Goal: Check status: Check status

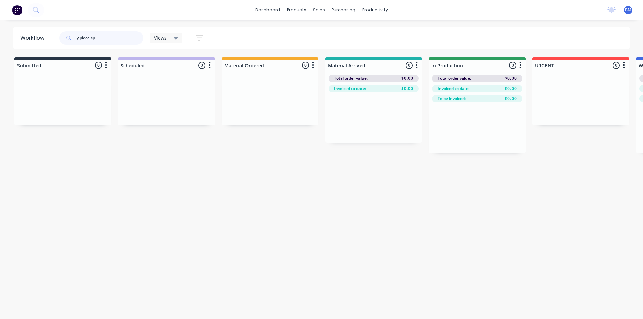
click at [48, 45] on header "Workflow y piece sp Views Save new view None (Default) edit 3D only edit Show/H…" at bounding box center [321, 38] width 617 height 22
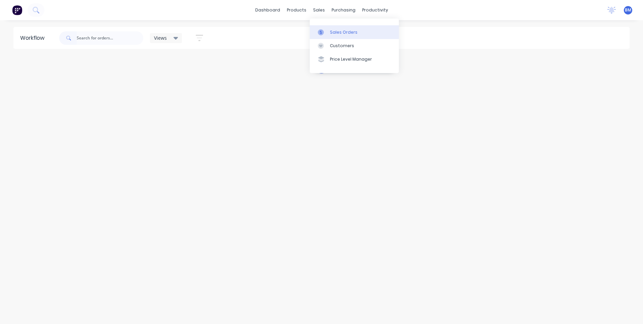
click at [326, 33] on div at bounding box center [323, 32] width 10 height 6
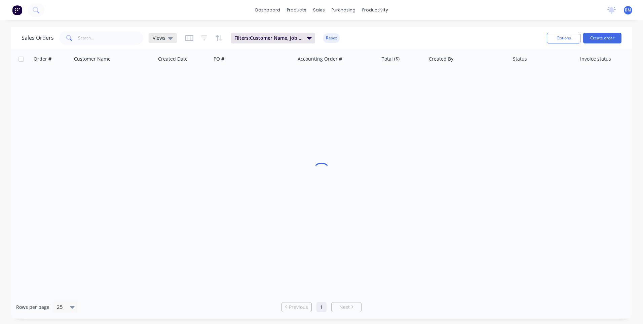
click at [171, 41] on div "Views" at bounding box center [163, 38] width 28 height 10
click at [178, 121] on button "Truck #12" at bounding box center [189, 122] width 77 height 8
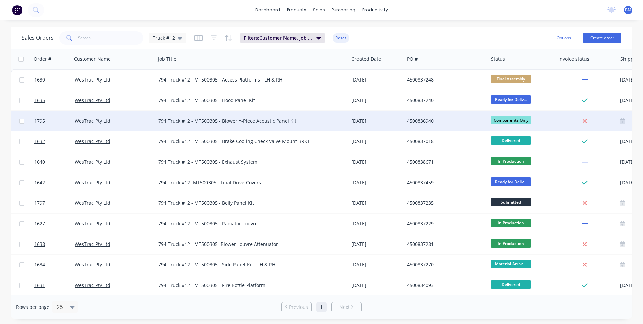
scroll to position [34, 0]
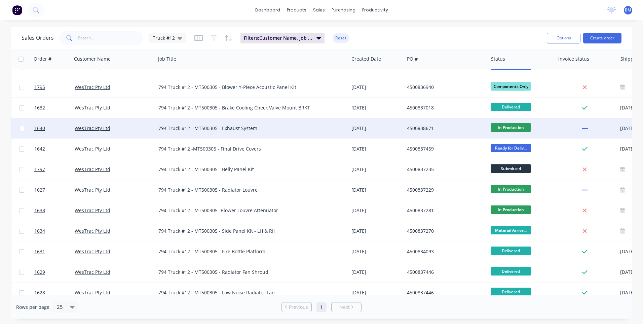
click at [237, 127] on div "794 Truck #12 - MT500305 - Exhaust System" at bounding box center [247, 128] width 178 height 7
click at [521, 128] on span "In Production" at bounding box center [511, 127] width 40 height 8
click at [515, 128] on span "In Production" at bounding box center [511, 127] width 40 height 8
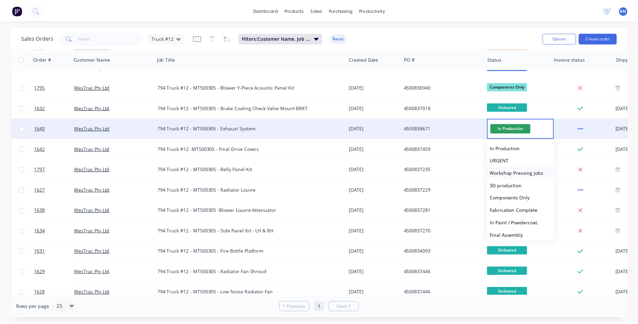
scroll to position [67, 0]
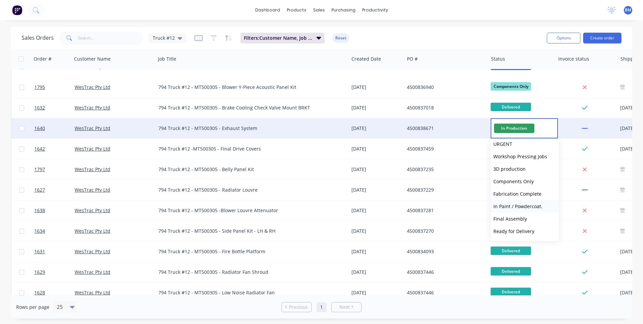
click at [524, 208] on span "In Paint / Powdercoat." at bounding box center [518, 206] width 49 height 6
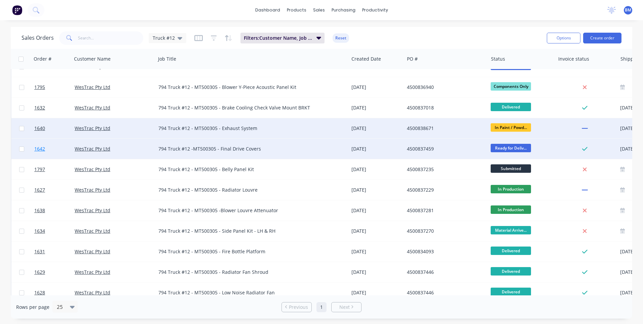
click at [42, 149] on span "1642" at bounding box center [39, 148] width 11 height 7
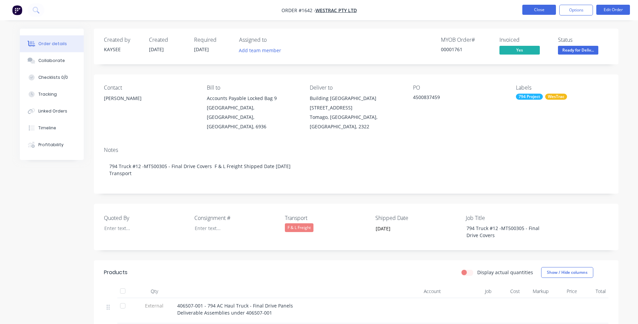
click at [533, 12] on button "Close" at bounding box center [540, 10] width 34 height 10
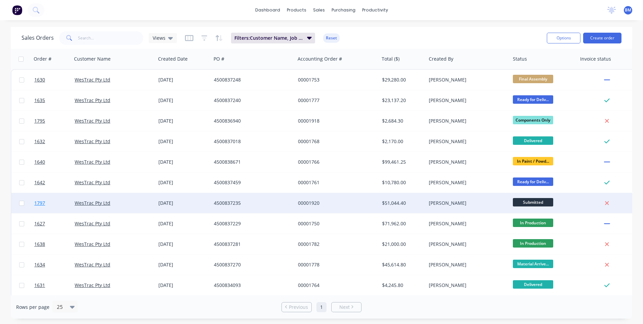
click at [40, 206] on span "1797" at bounding box center [39, 203] width 11 height 7
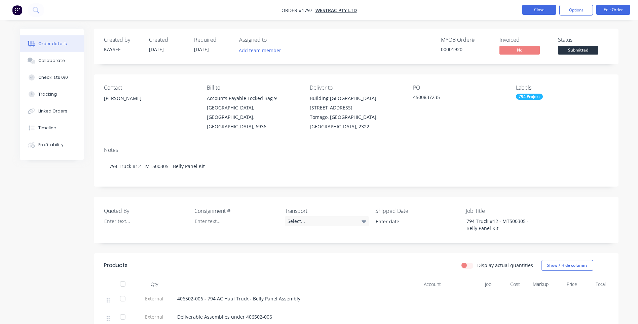
click at [549, 9] on button "Close" at bounding box center [540, 10] width 34 height 10
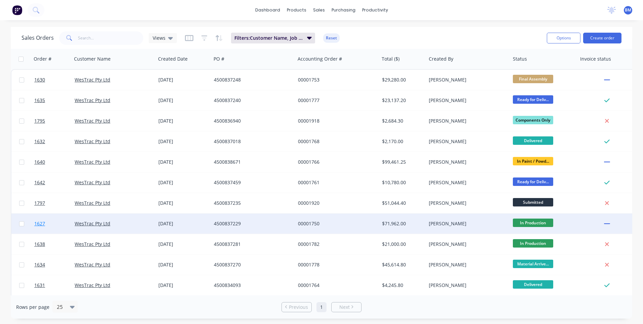
click at [41, 223] on span "1627" at bounding box center [39, 223] width 11 height 7
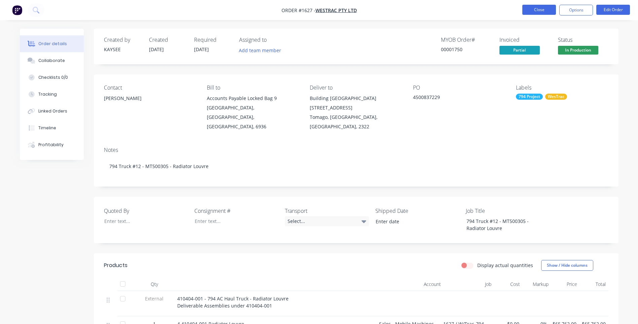
click at [538, 11] on button "Close" at bounding box center [540, 10] width 34 height 10
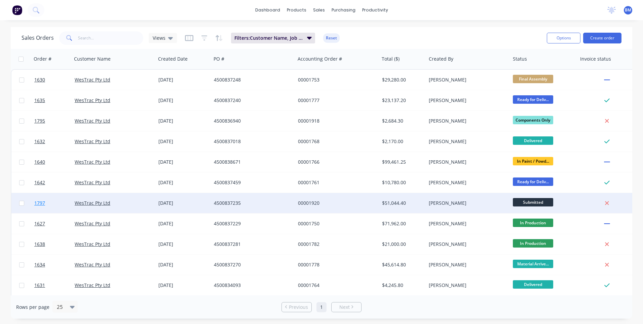
click at [42, 204] on span "1797" at bounding box center [39, 203] width 11 height 7
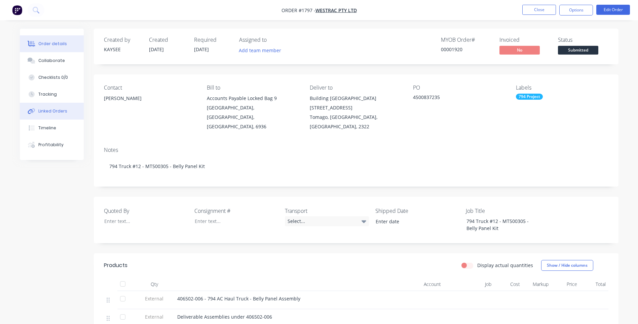
click at [60, 112] on div "Linked Orders" at bounding box center [52, 111] width 29 height 6
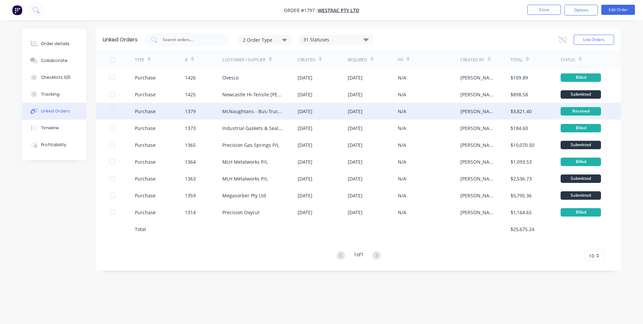
click at [235, 110] on div "McNaughtans - Bus-Truck-Trailer Hardware" at bounding box center [253, 111] width 62 height 7
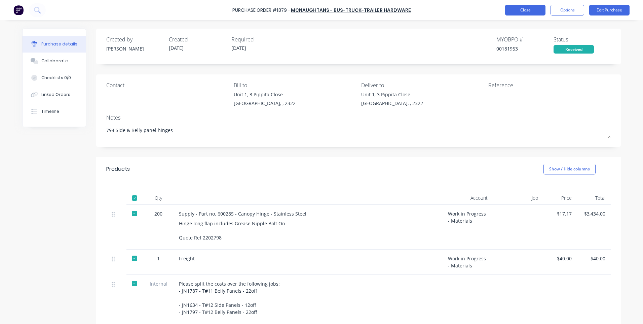
click at [514, 14] on button "Close" at bounding box center [525, 10] width 40 height 11
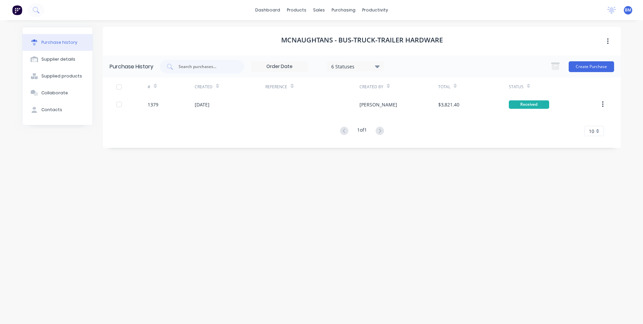
type textarea "x"
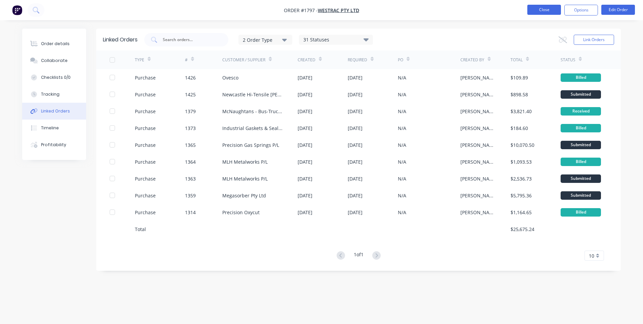
drag, startPoint x: 538, startPoint y: 17, endPoint x: 541, endPoint y: 13, distance: 5.0
click at [538, 17] on nav "Order #1797 - WesTrac Pty Ltd Close Options Edit Order" at bounding box center [321, 10] width 643 height 20
click at [541, 12] on button "Close" at bounding box center [545, 10] width 34 height 10
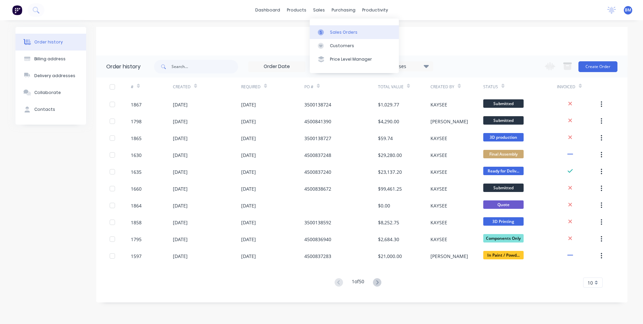
click at [327, 31] on div at bounding box center [323, 32] width 10 height 6
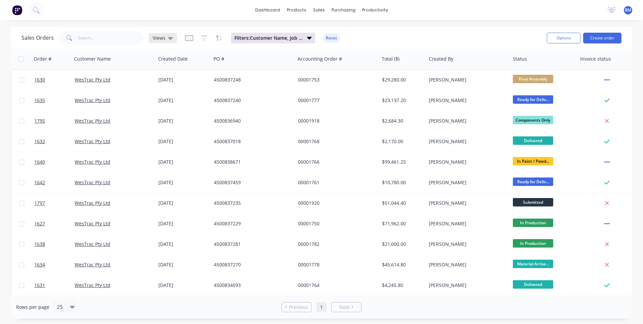
click at [164, 36] on span "Views" at bounding box center [159, 37] width 13 height 7
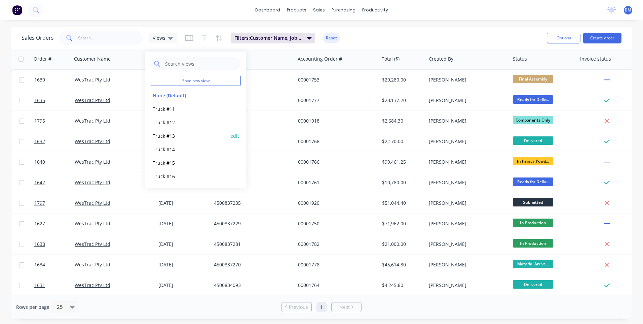
click at [167, 135] on button "Truck #13" at bounding box center [189, 136] width 77 height 8
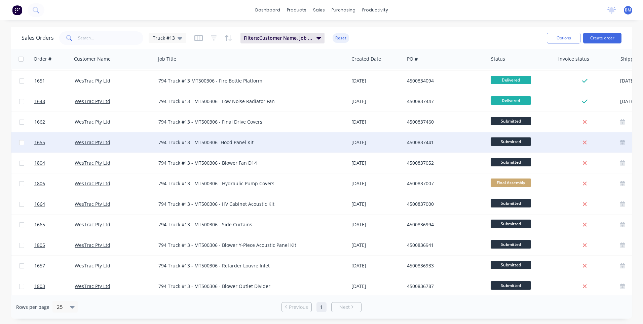
scroll to position [68, 0]
